Goal: Task Accomplishment & Management: Use online tool/utility

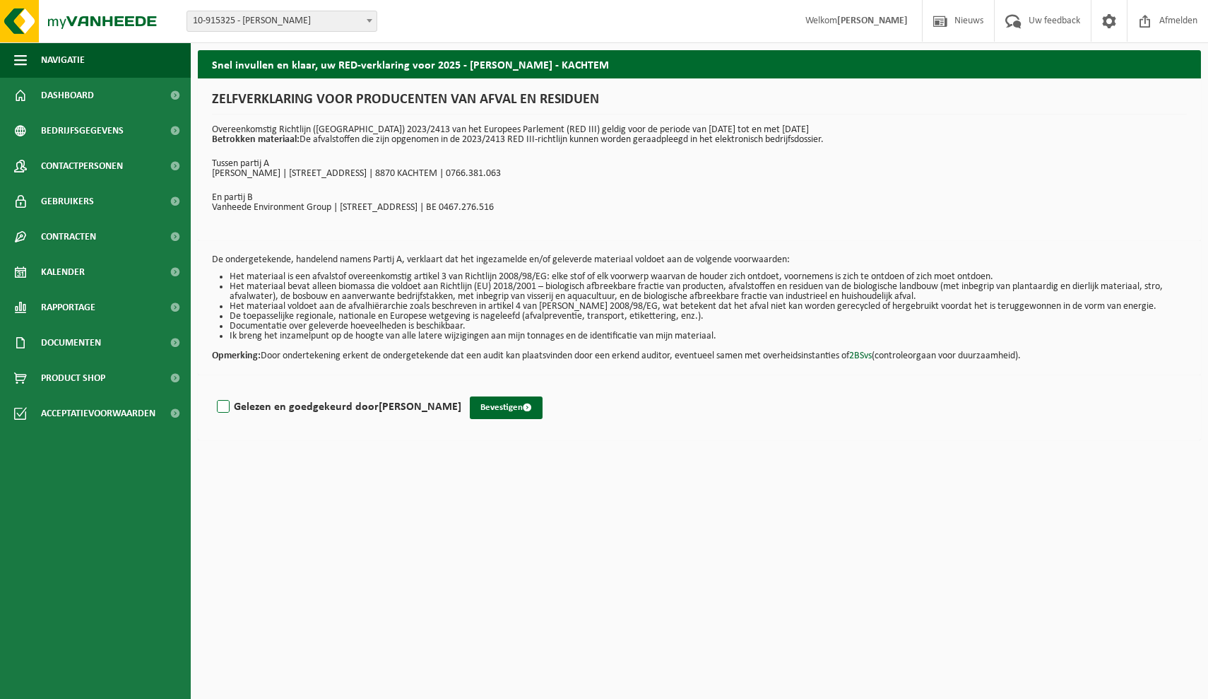
click at [223, 401] on label "Gelezen en goedgekeurd door MICHIEL COLENBERGHE" at bounding box center [337, 406] width 247 height 21
click at [461, 389] on input "Gelezen en goedgekeurd door MICHIEL COLENBERGHE" at bounding box center [461, 389] width 1 height 1
checkbox input "true"
click at [522, 417] on button "Bevestigen" at bounding box center [506, 407] width 73 height 23
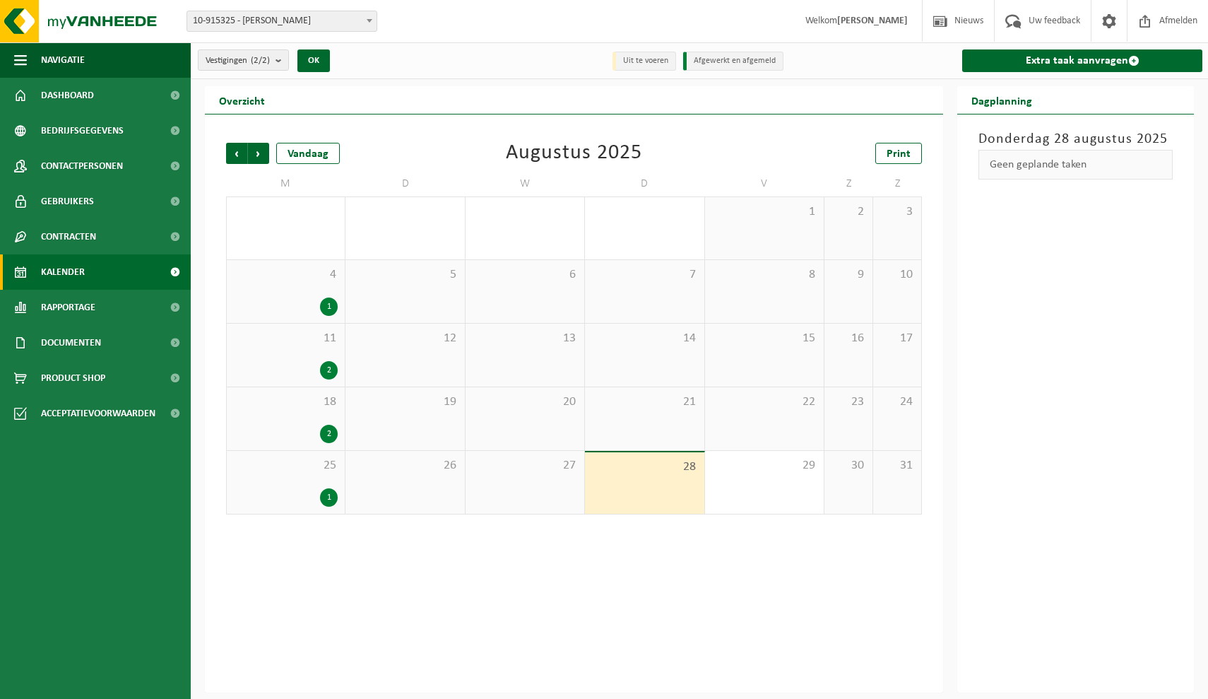
click at [286, 484] on div "25 1" at bounding box center [286, 482] width 118 height 63
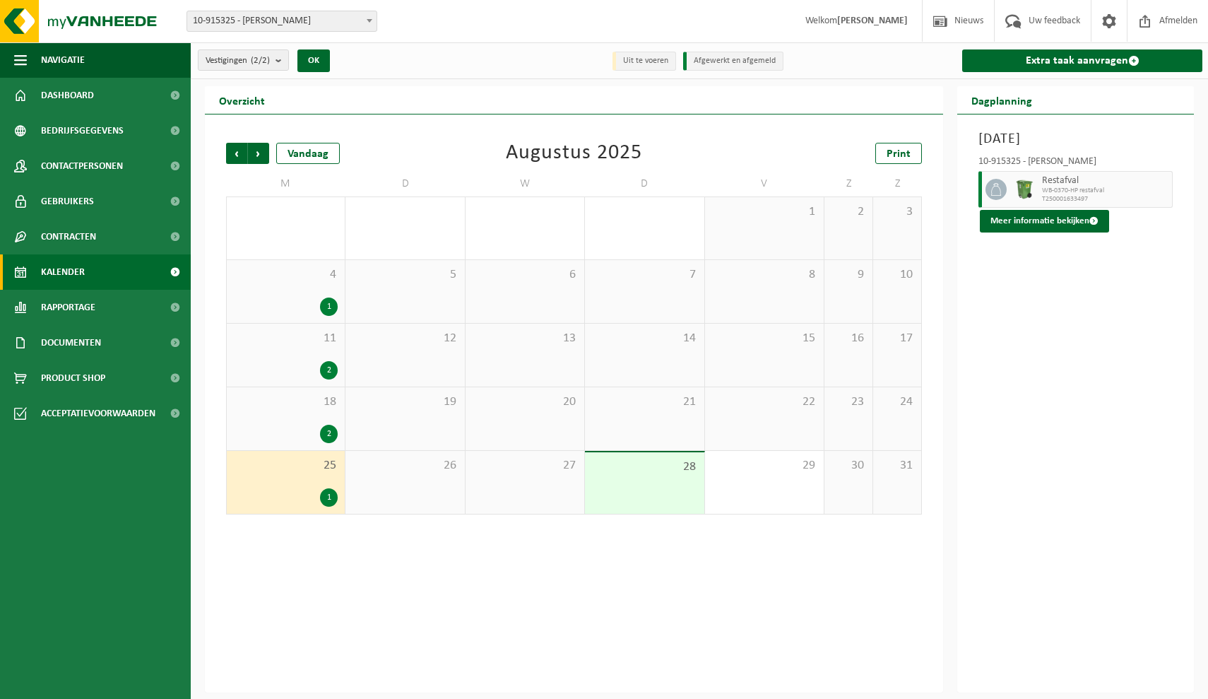
click at [287, 432] on div "2" at bounding box center [286, 434] width 104 height 18
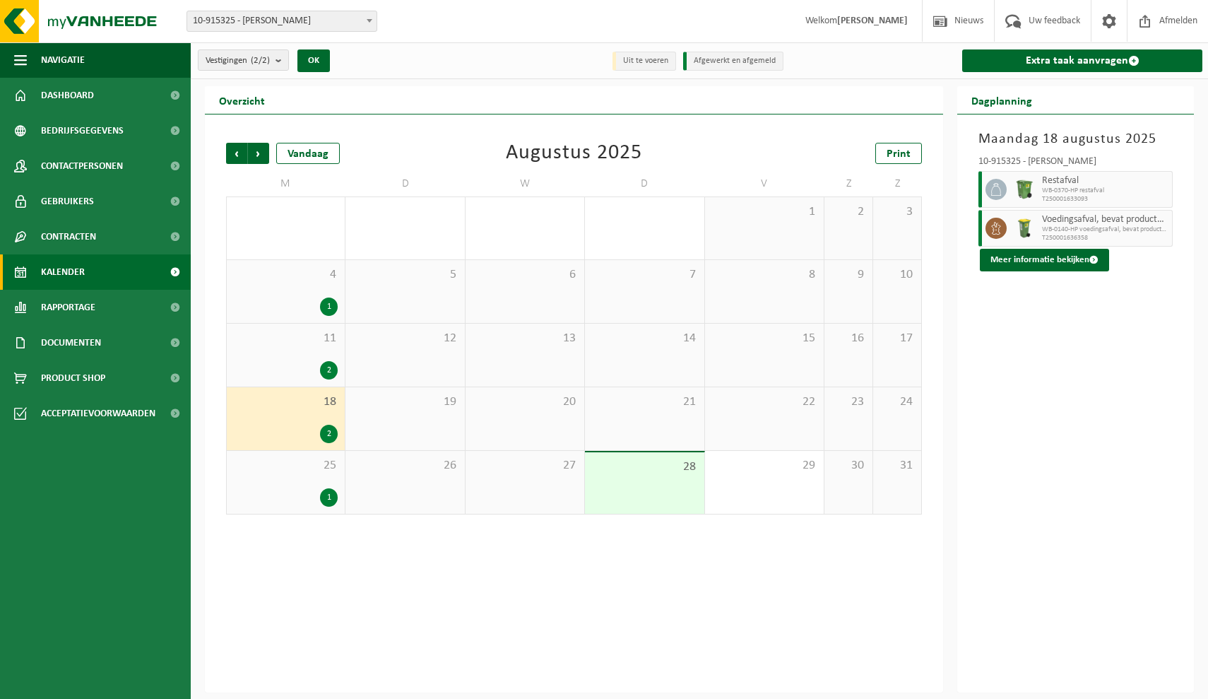
click at [302, 478] on div "25 1" at bounding box center [286, 482] width 118 height 63
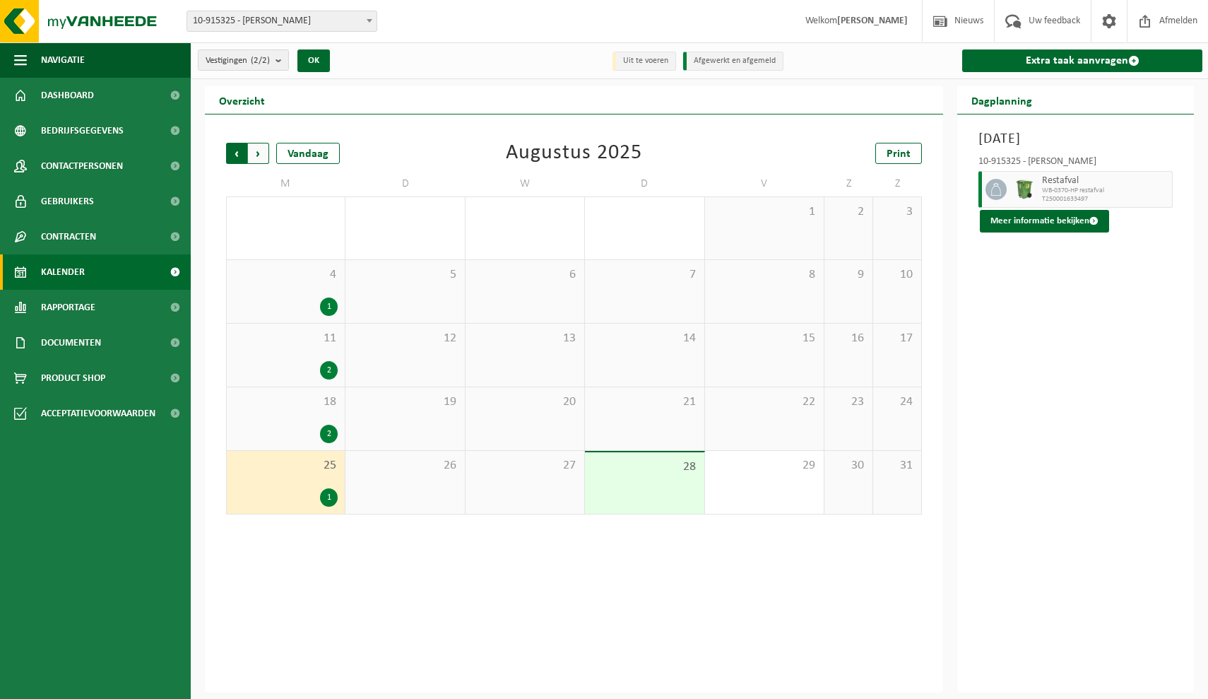
click at [259, 151] on span "Volgende" at bounding box center [258, 153] width 21 height 21
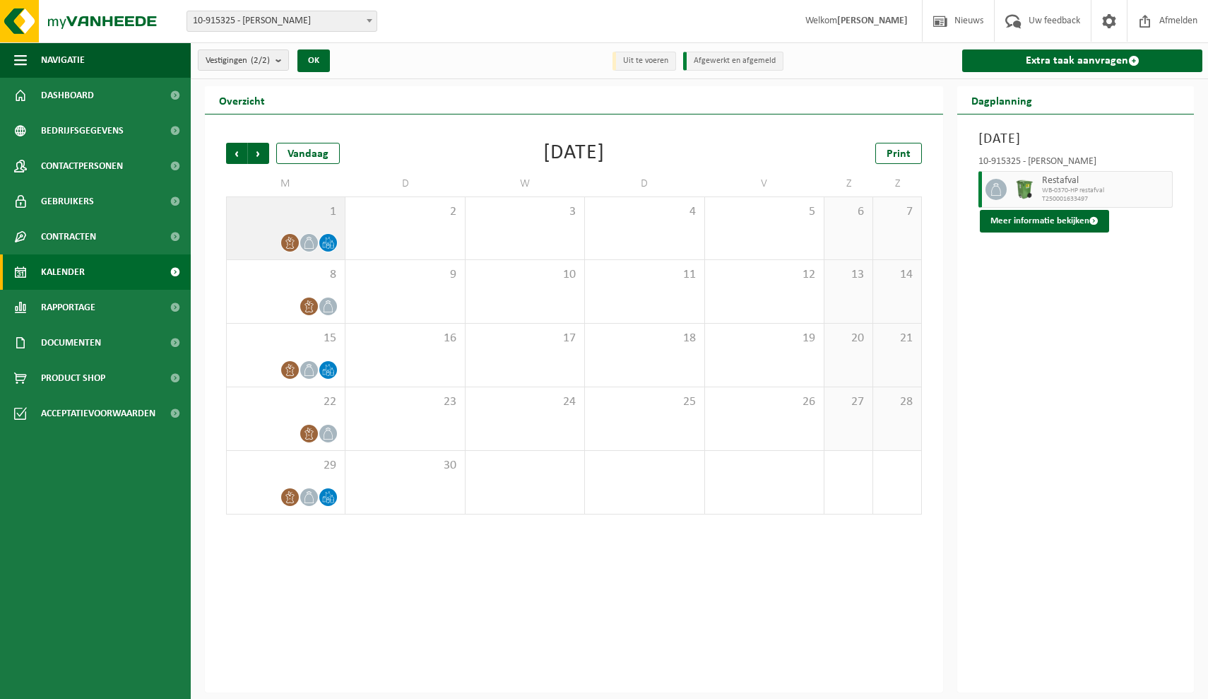
click at [285, 245] on icon at bounding box center [290, 243] width 12 height 12
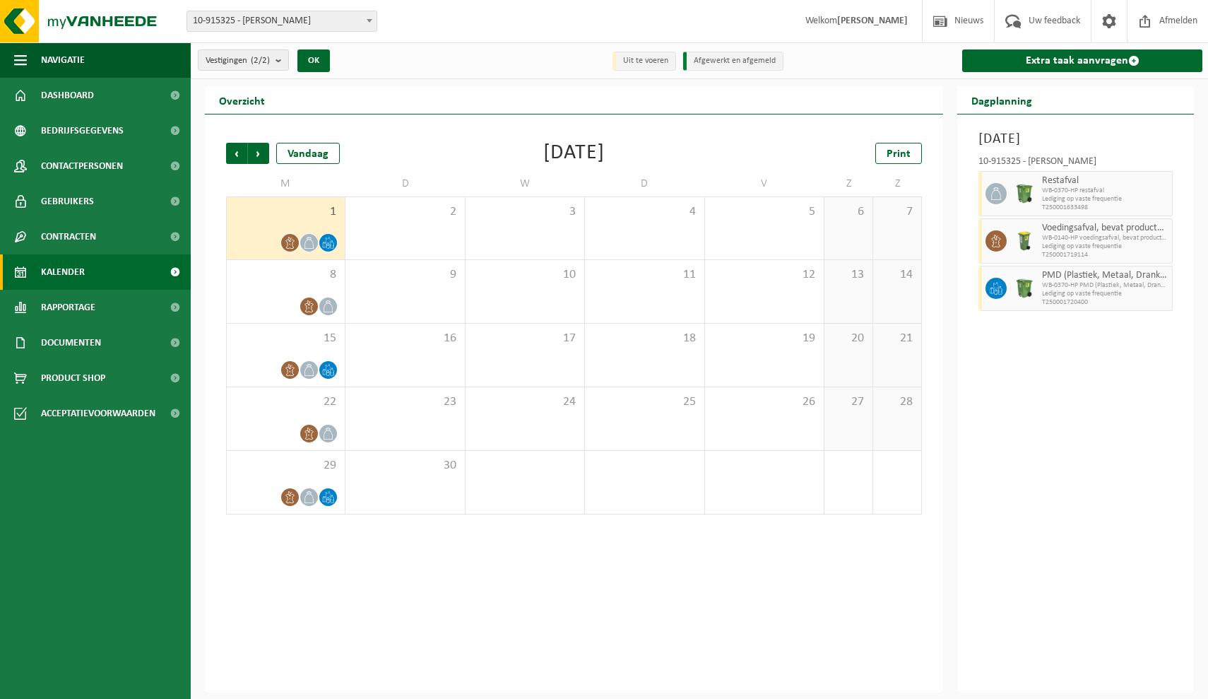
click at [307, 243] on icon at bounding box center [309, 243] width 12 height 12
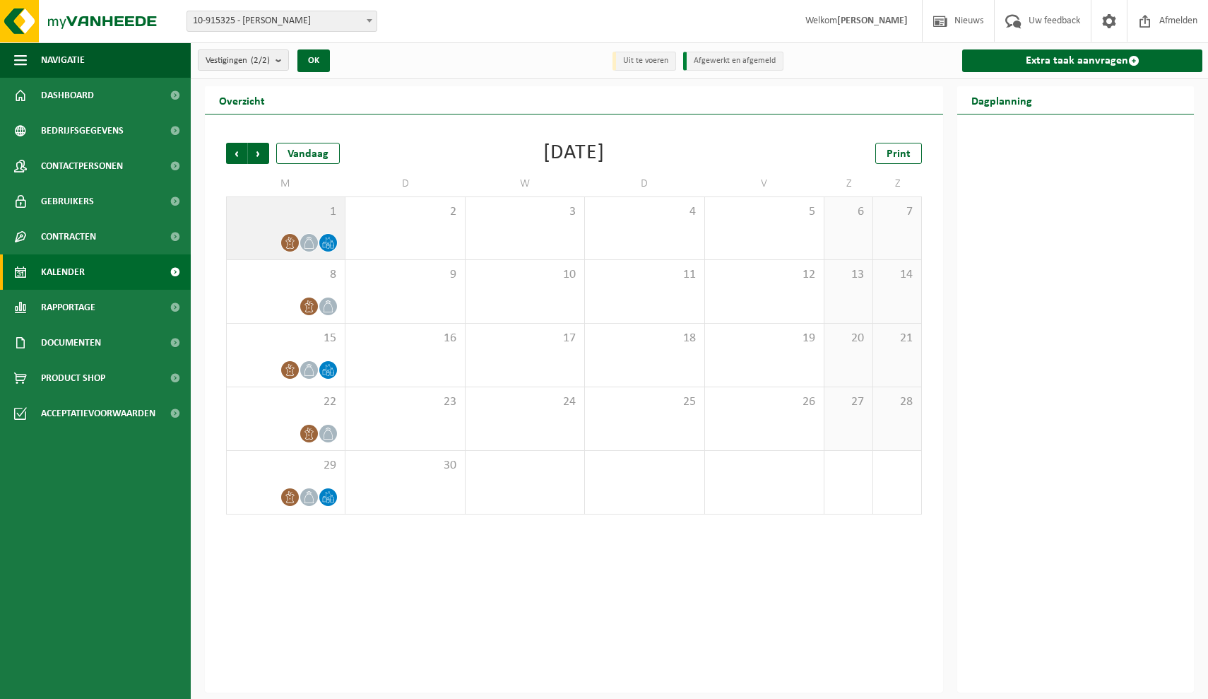
click at [332, 244] on icon at bounding box center [328, 243] width 12 height 12
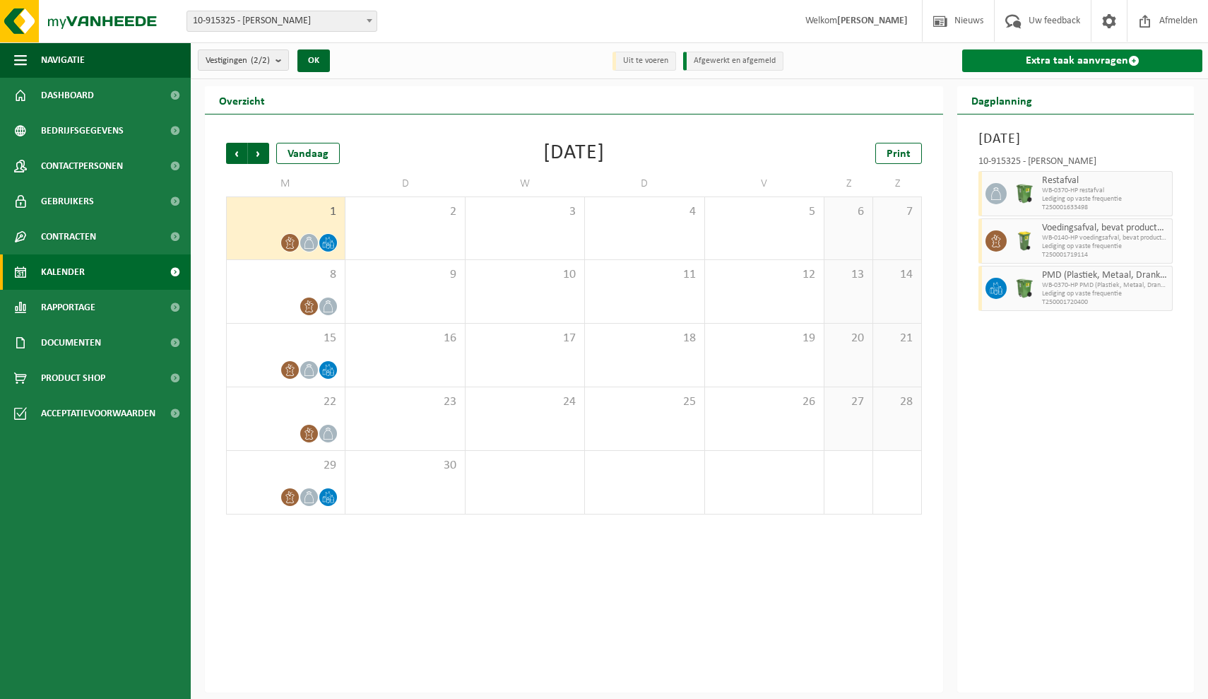
click at [1020, 64] on link "Extra taak aanvragen" at bounding box center [1083, 60] width 240 height 23
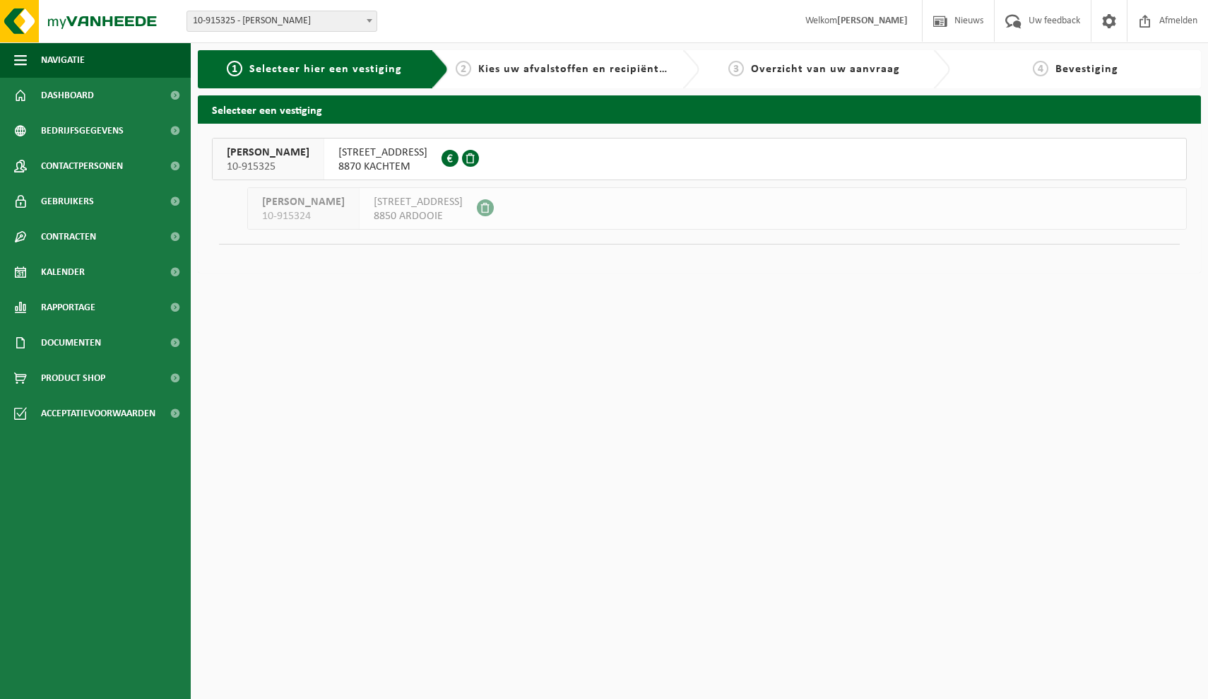
click at [370, 163] on span "8870 KACHTEM" at bounding box center [383, 167] width 89 height 14
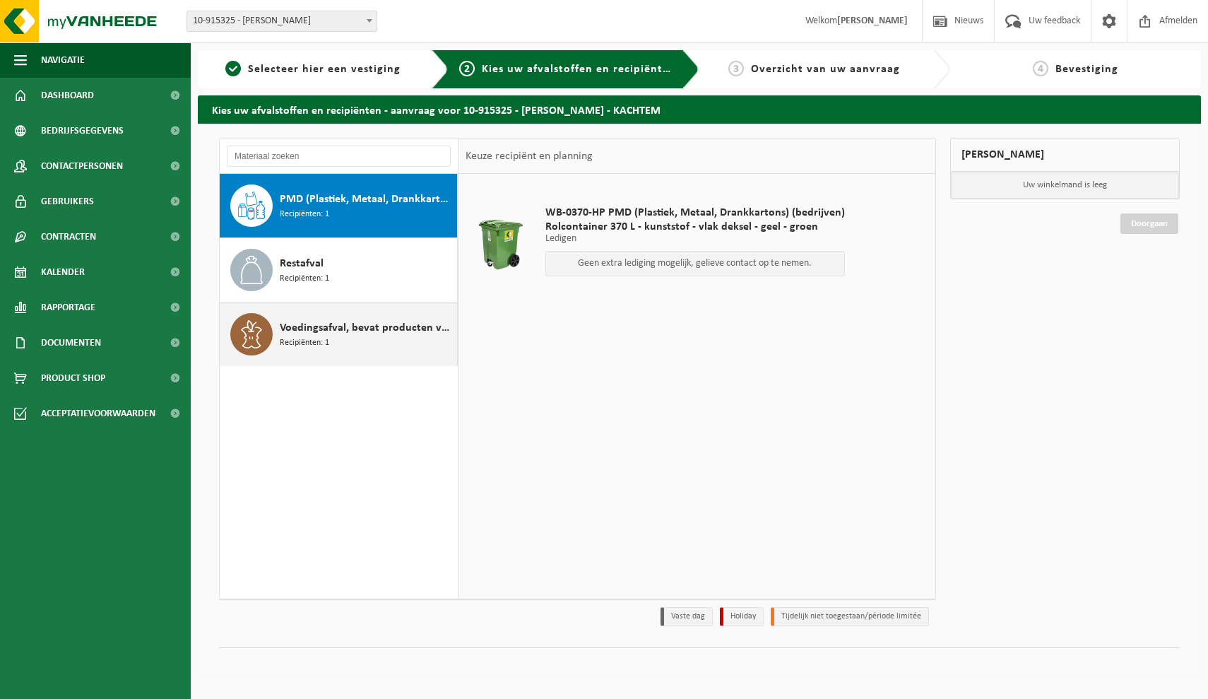
click at [318, 346] on span "Recipiënten: 1" at bounding box center [304, 342] width 49 height 13
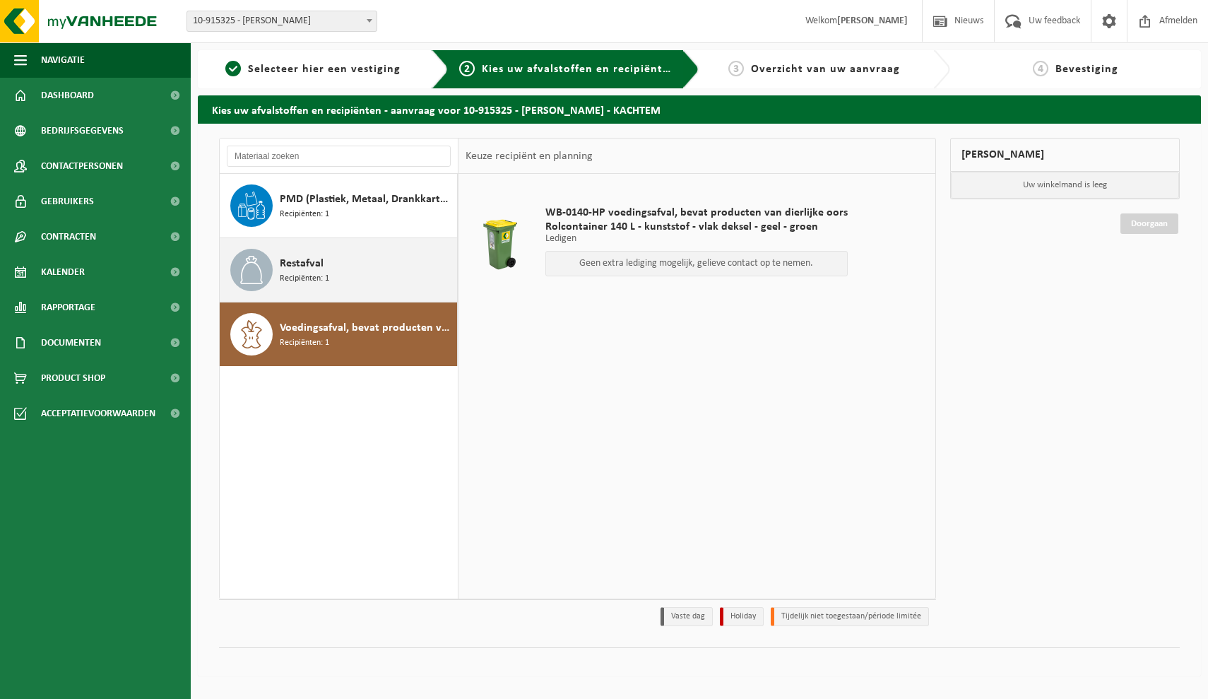
click at [312, 278] on span "Recipiënten: 1" at bounding box center [304, 278] width 49 height 13
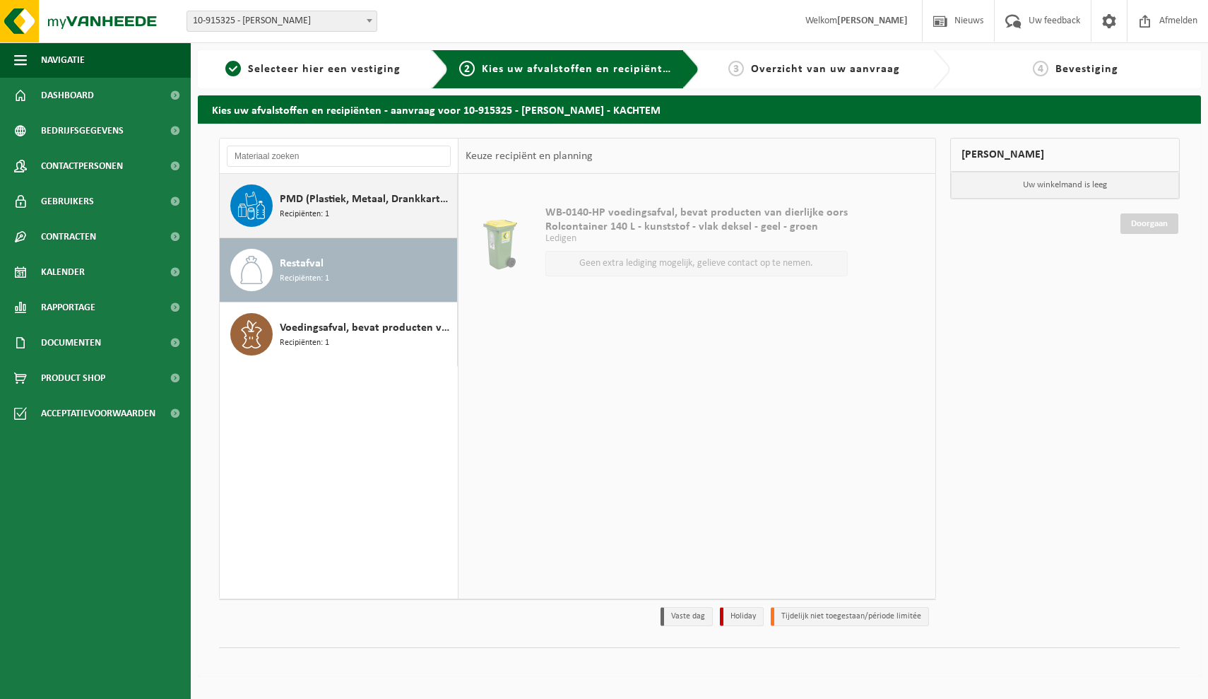
click at [312, 209] on span "Recipiënten: 1" at bounding box center [304, 214] width 49 height 13
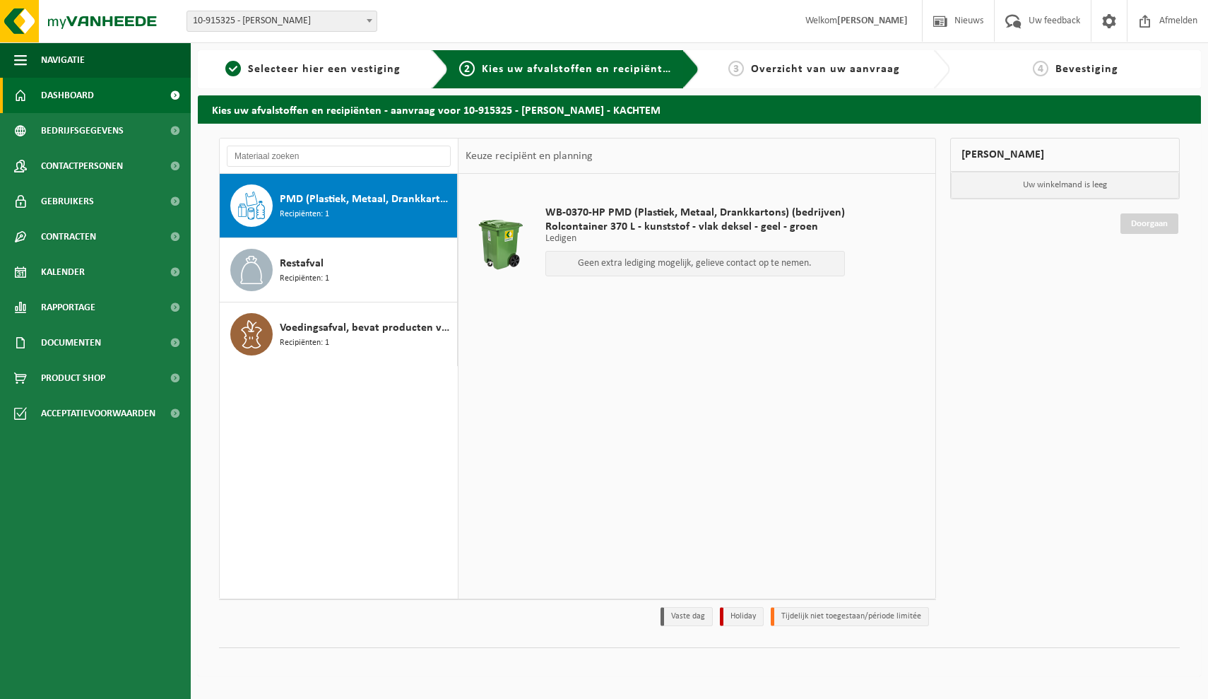
click at [72, 98] on span "Dashboard" at bounding box center [67, 95] width 53 height 35
